Goal: Complete application form

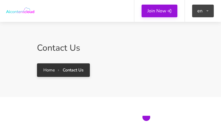
type input "**********"
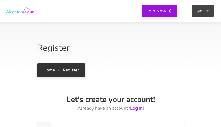
type input "**********"
type input "********"
type input "**********"
